Goal: Task Accomplishment & Management: Manage account settings

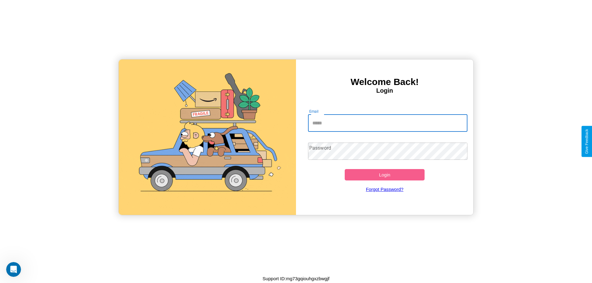
click at [388, 123] on input "Email" at bounding box center [388, 123] width 160 height 17
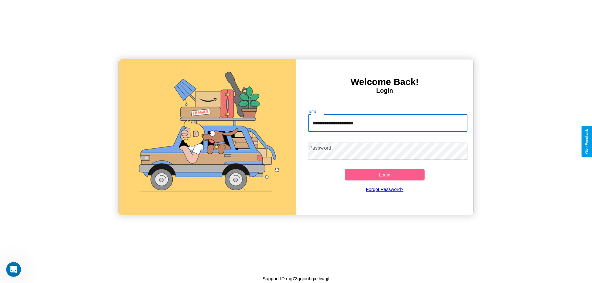
type input "**********"
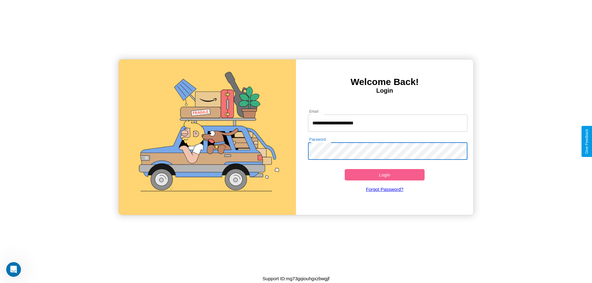
click at [385, 175] on button "Login" at bounding box center [385, 174] width 80 height 11
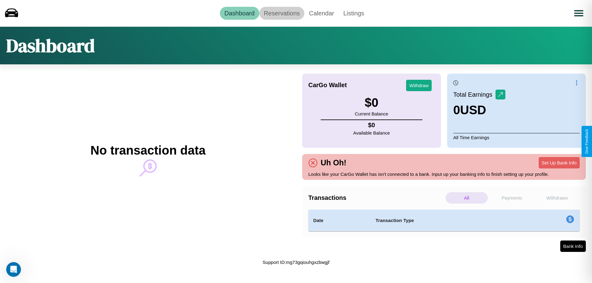
click at [282, 13] on link "Reservations" at bounding box center [281, 13] width 45 height 13
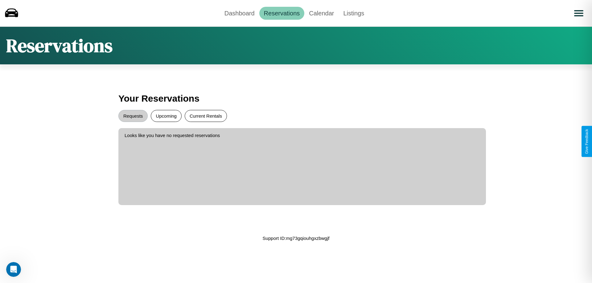
click at [206, 116] on button "Current Rentals" at bounding box center [206, 116] width 42 height 12
click at [133, 116] on button "Requests" at bounding box center [132, 116] width 29 height 12
